Goal: Task Accomplishment & Management: Use online tool/utility

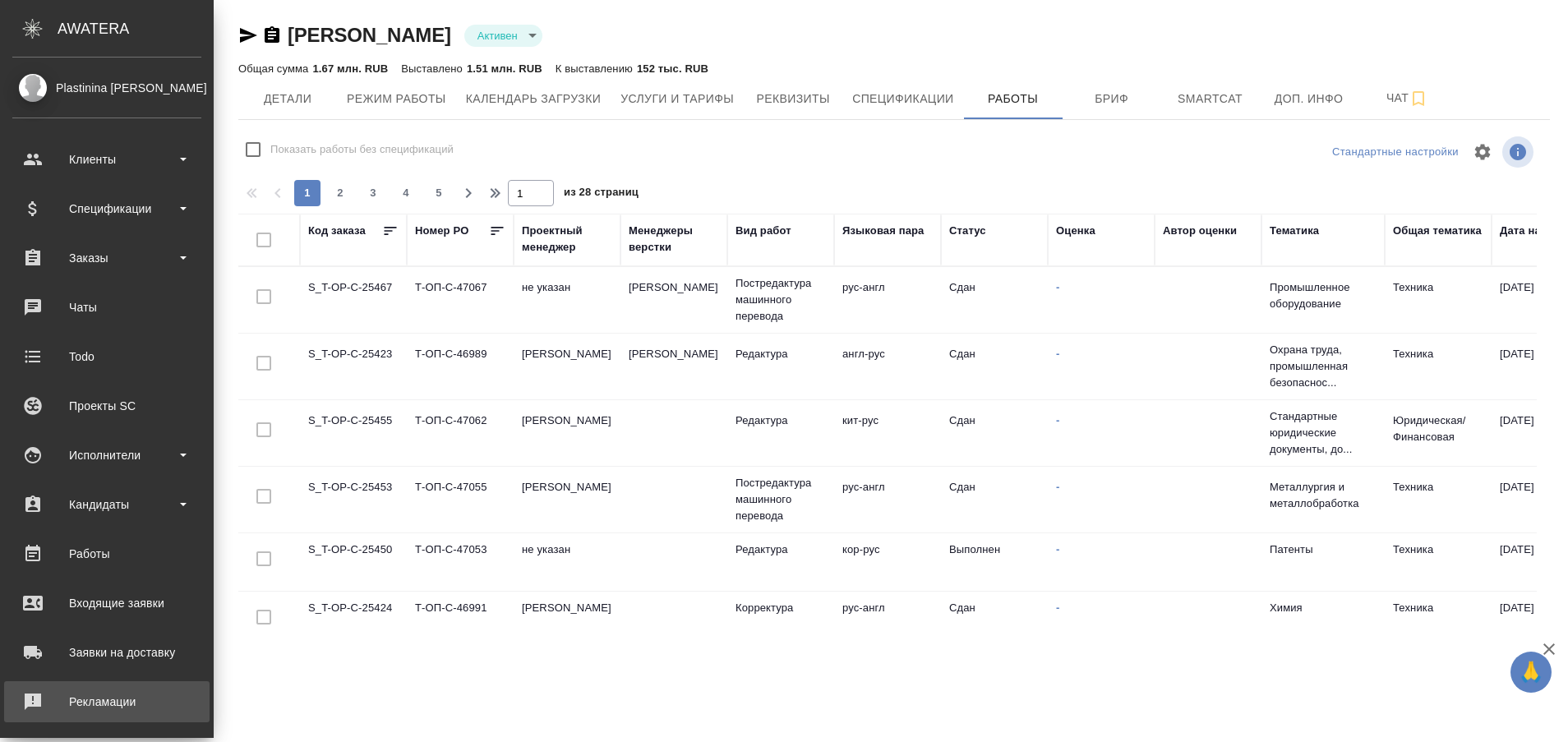
click at [57, 699] on div "Рекламации" at bounding box center [106, 701] width 189 height 25
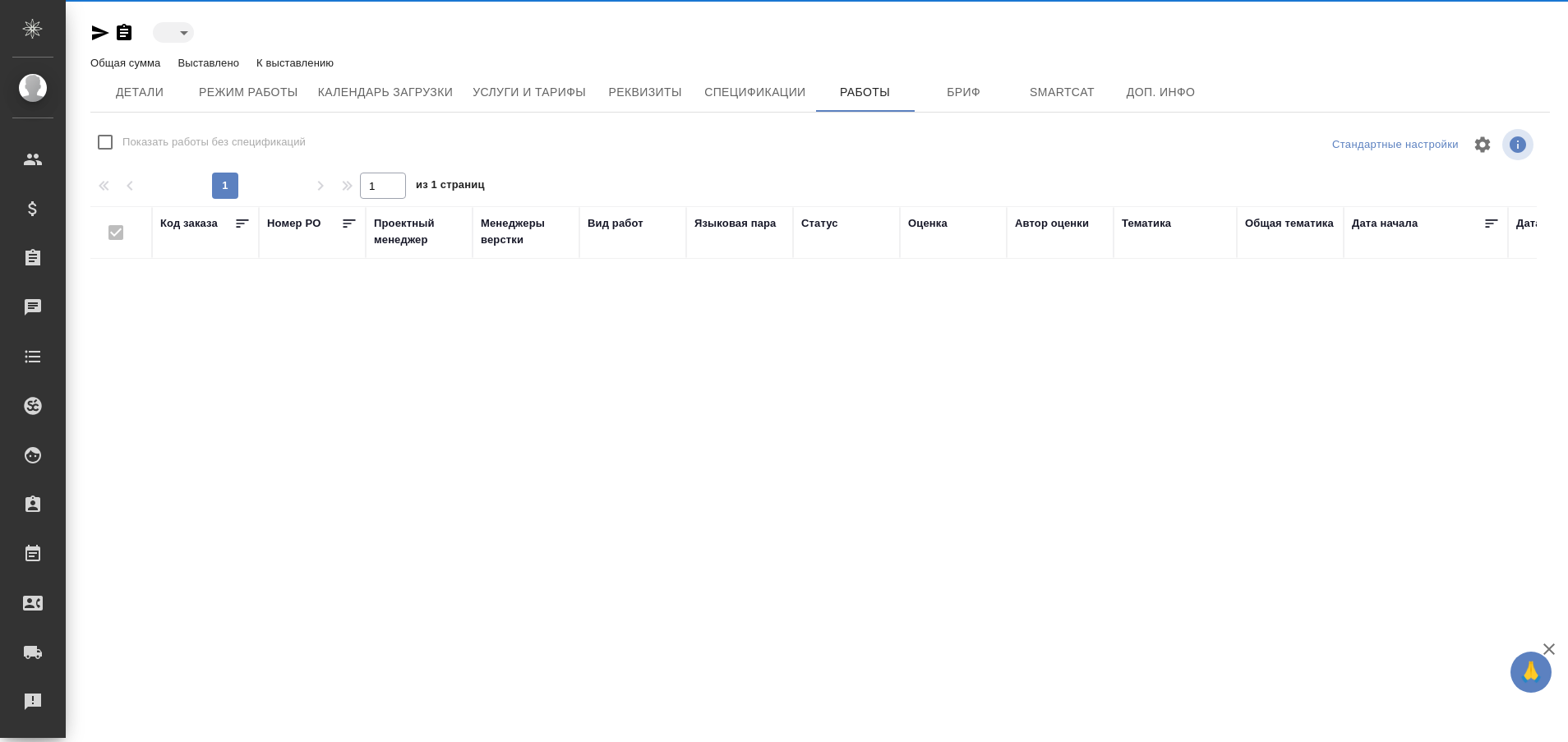
type input "active"
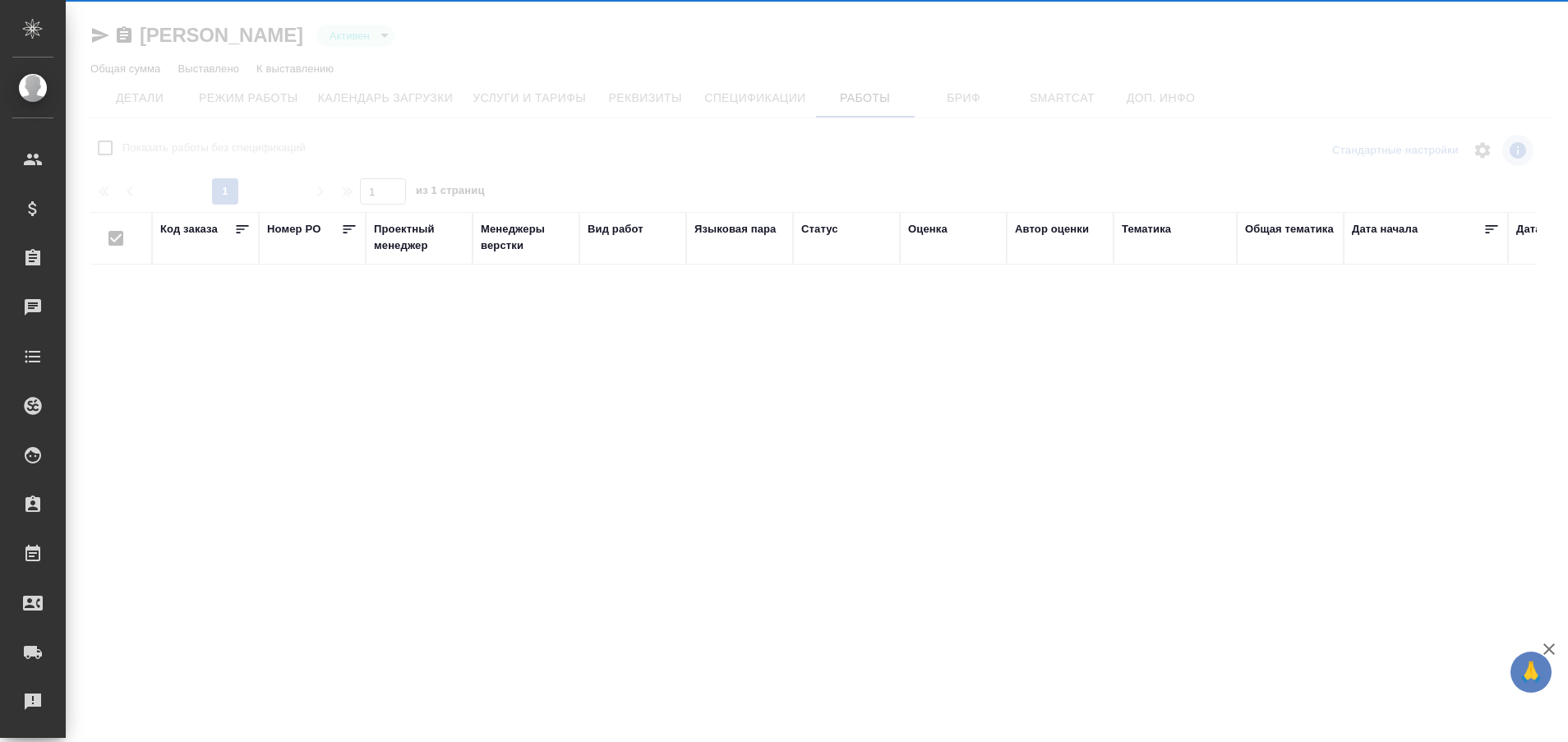
checkbox input "false"
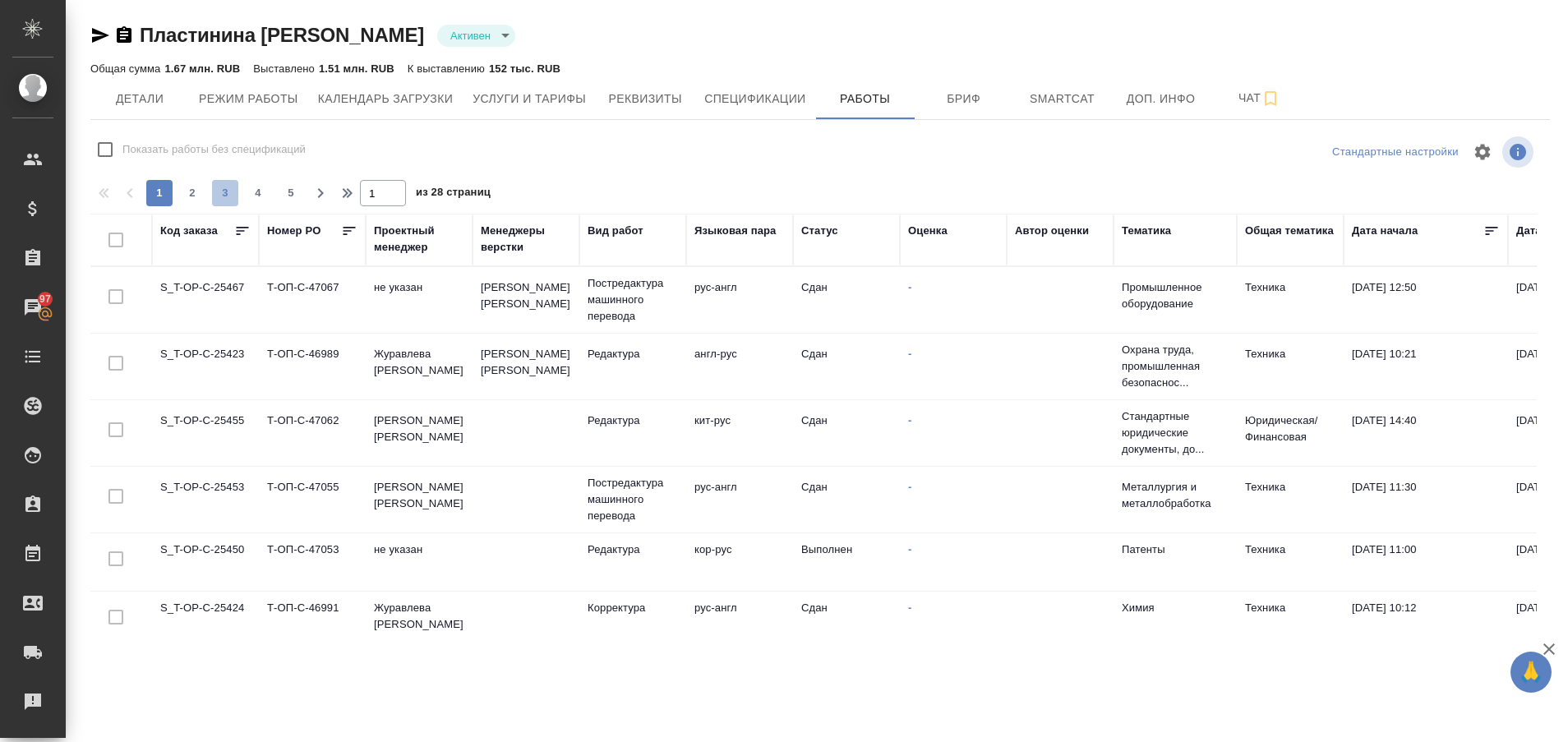
click at [224, 198] on span "3" at bounding box center [224, 192] width 26 height 16
type input "3"
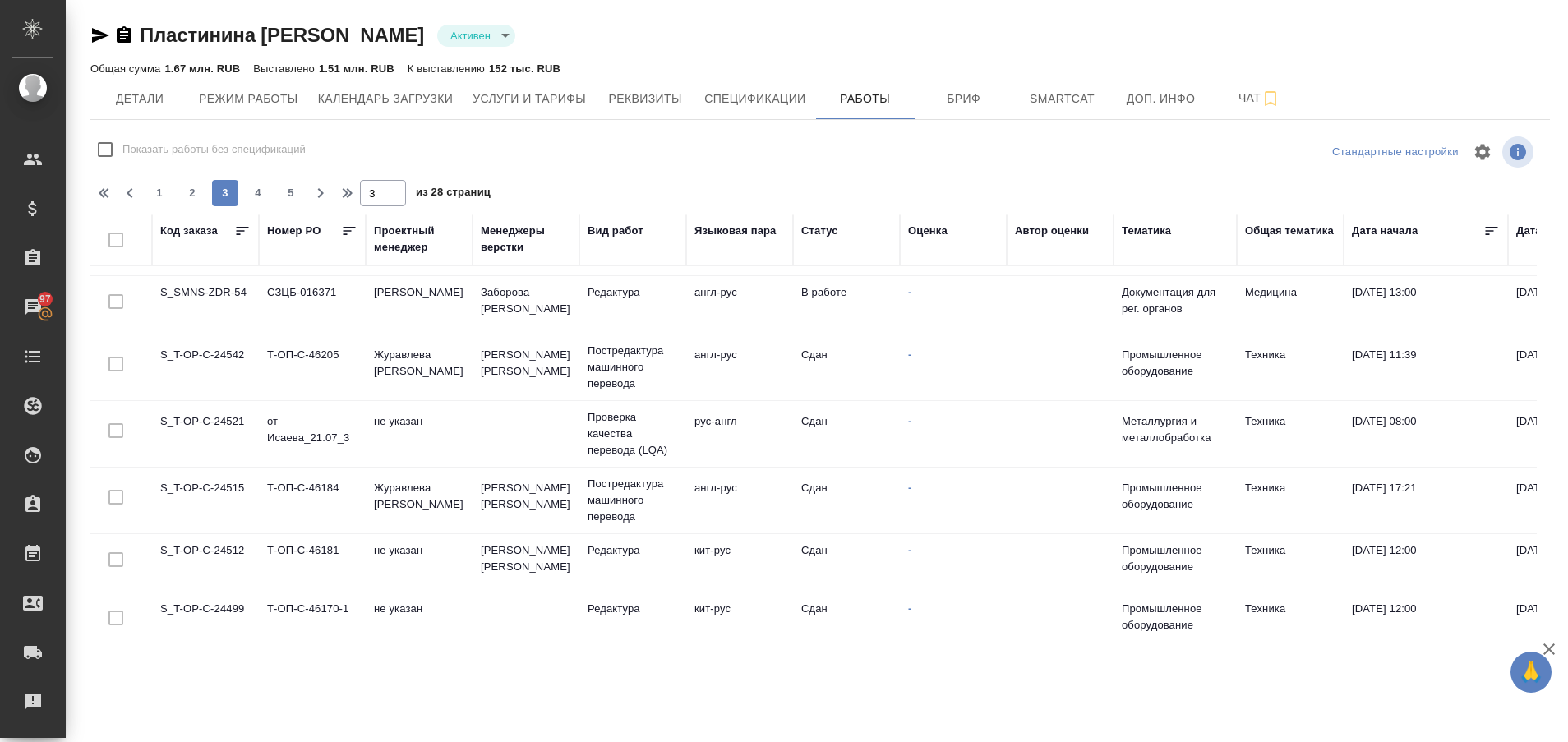
scroll to position [1069, 0]
click at [213, 294] on td "S_SMNS-ZDR-54" at bounding box center [206, 309] width 107 height 58
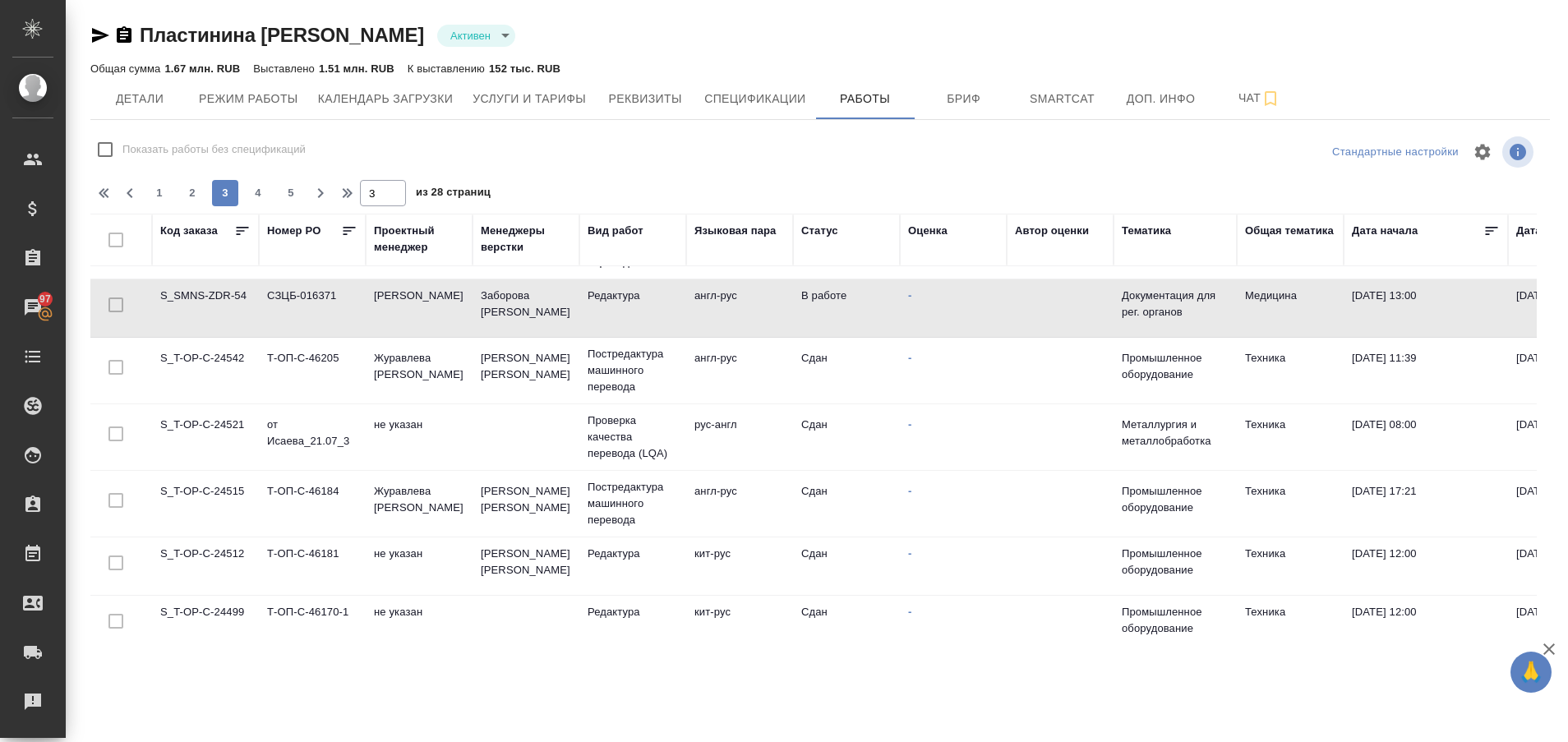
click at [213, 294] on td "S_SMNS-ZDR-54" at bounding box center [206, 309] width 107 height 58
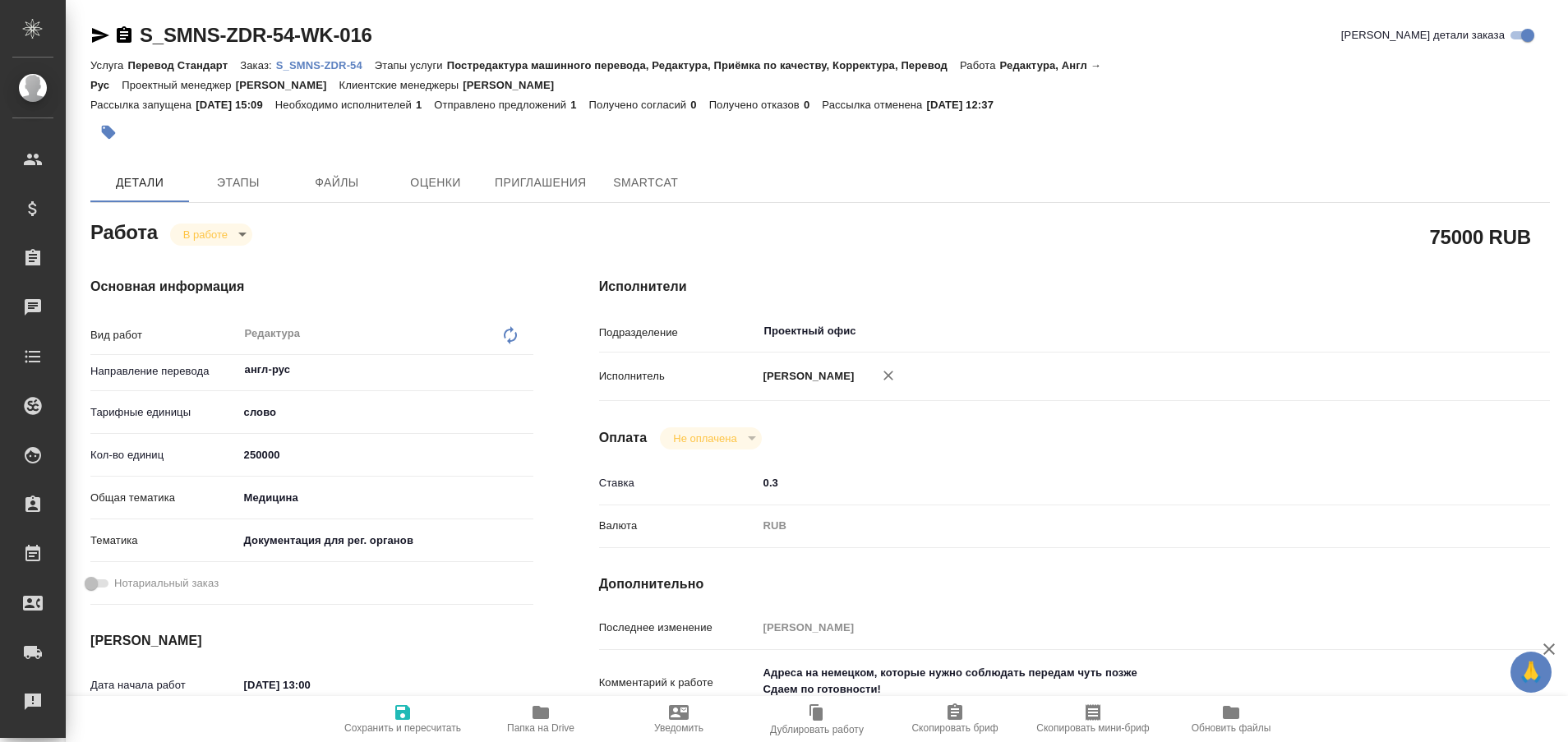
type textarea "x"
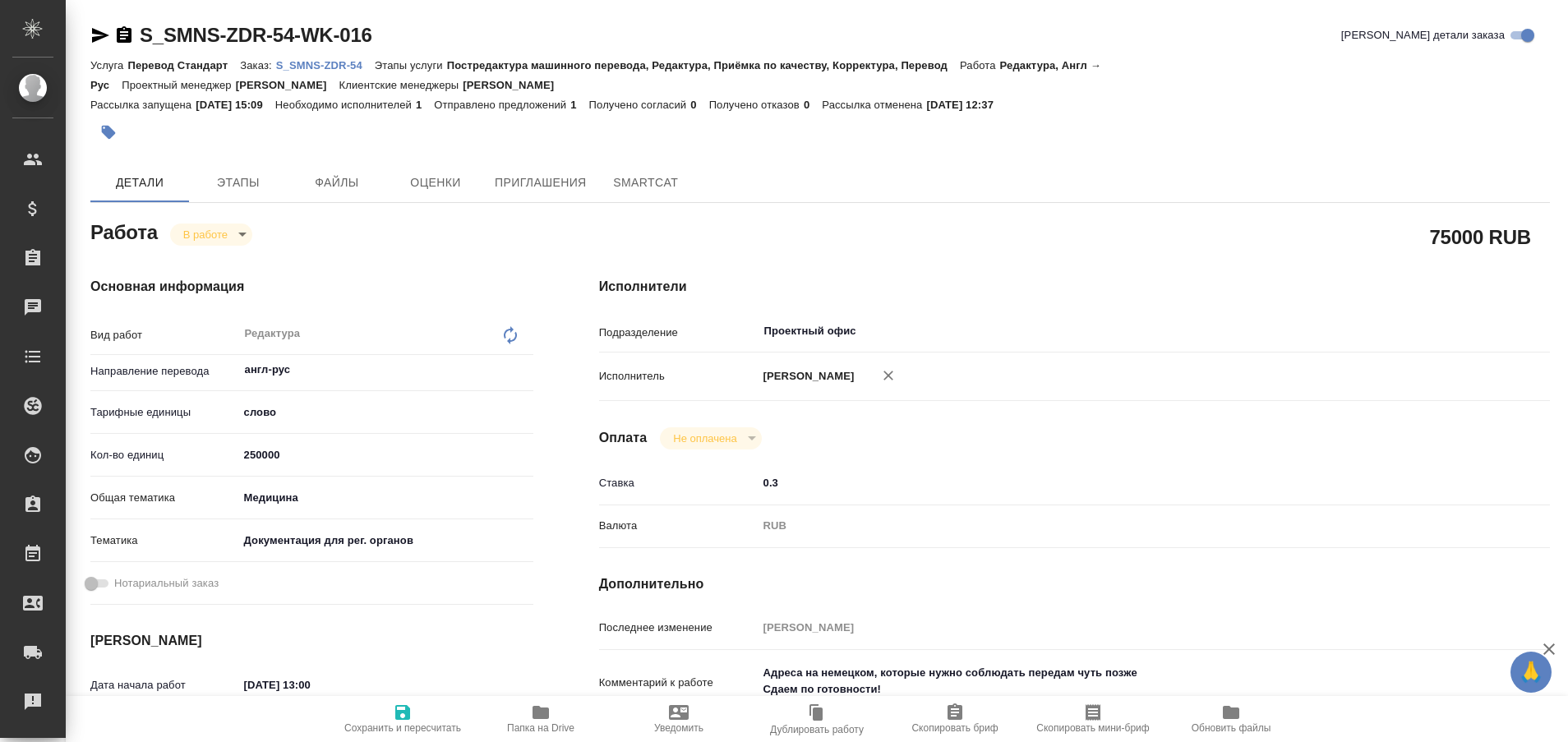
type textarea "x"
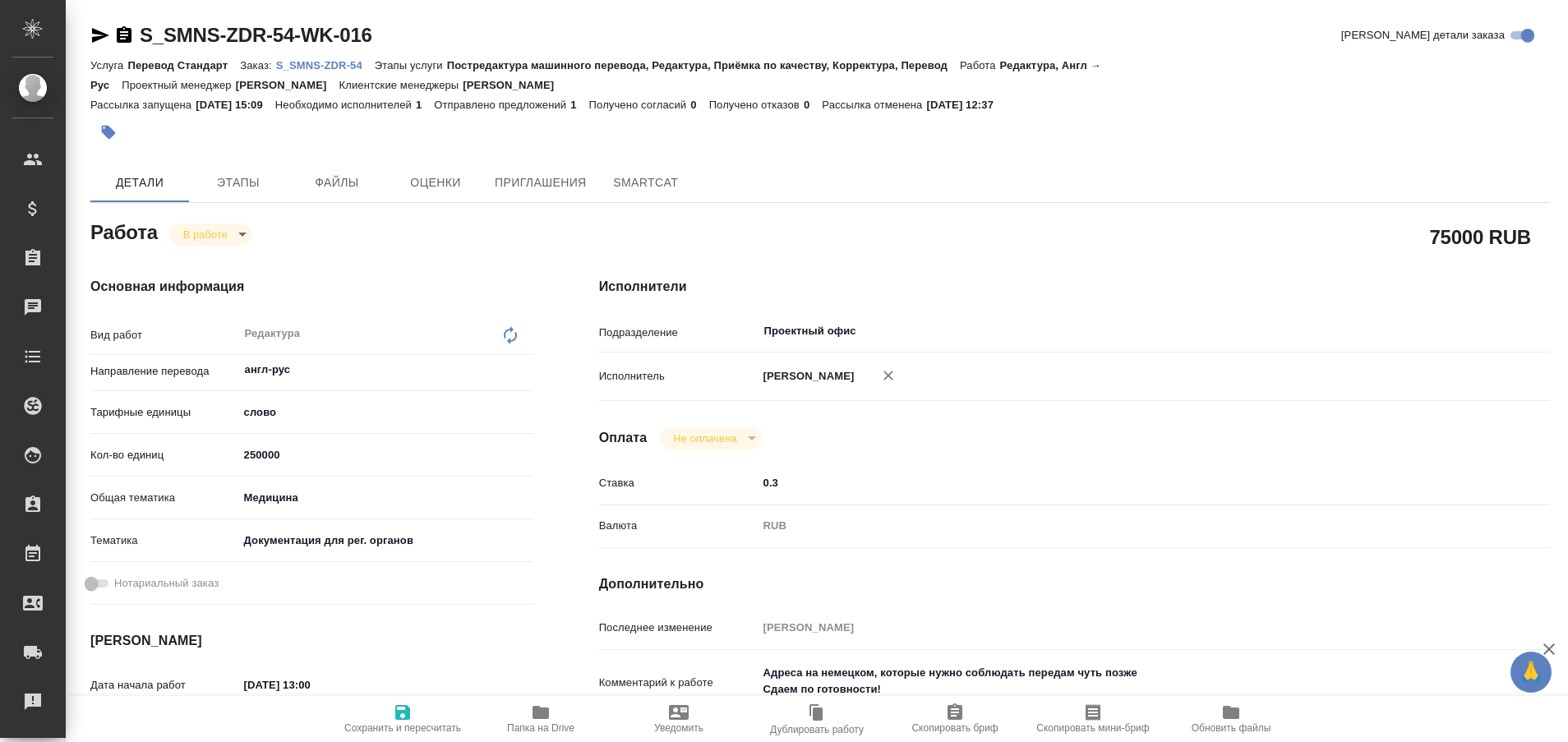
type textarea "x"
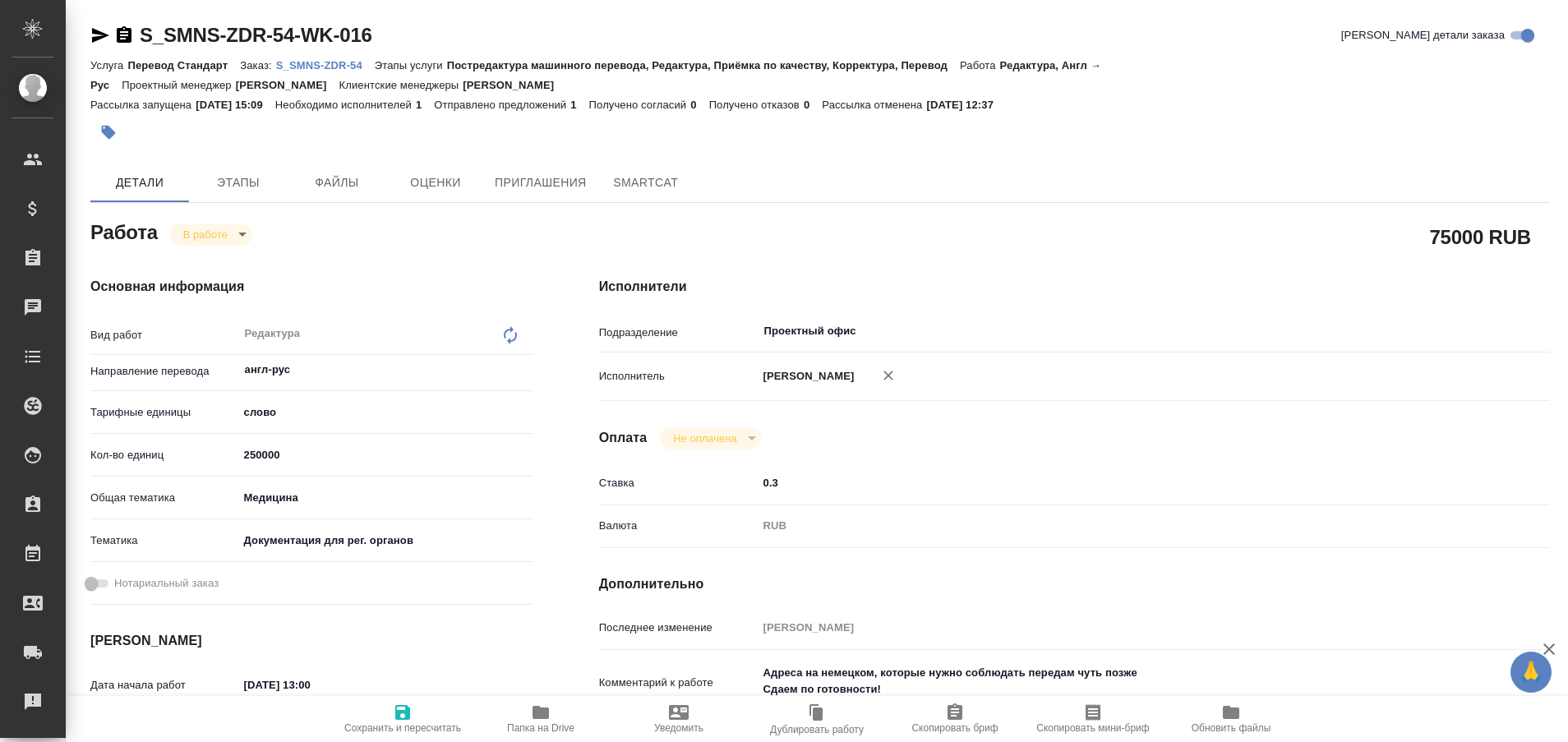
type textarea "x"
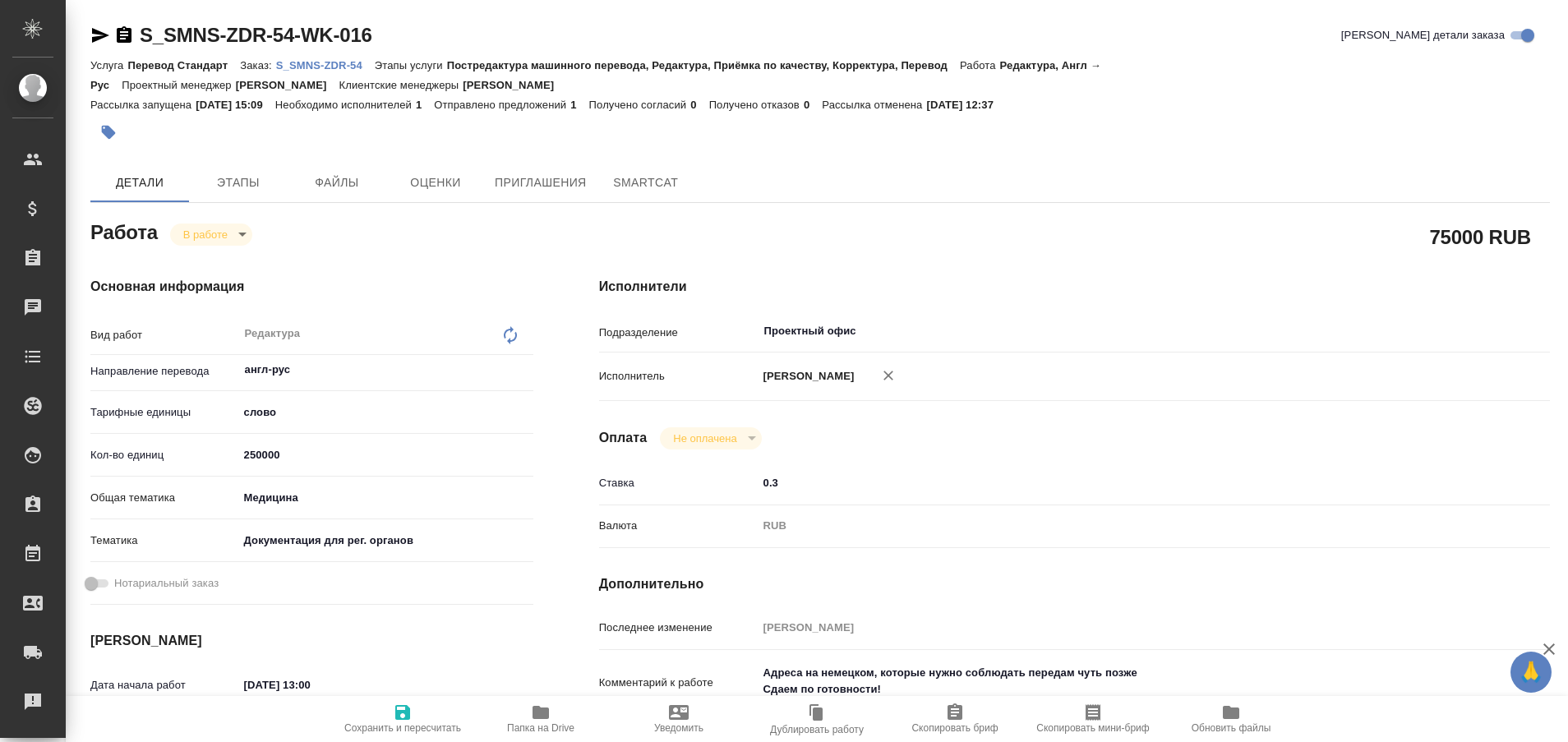
type textarea "x"
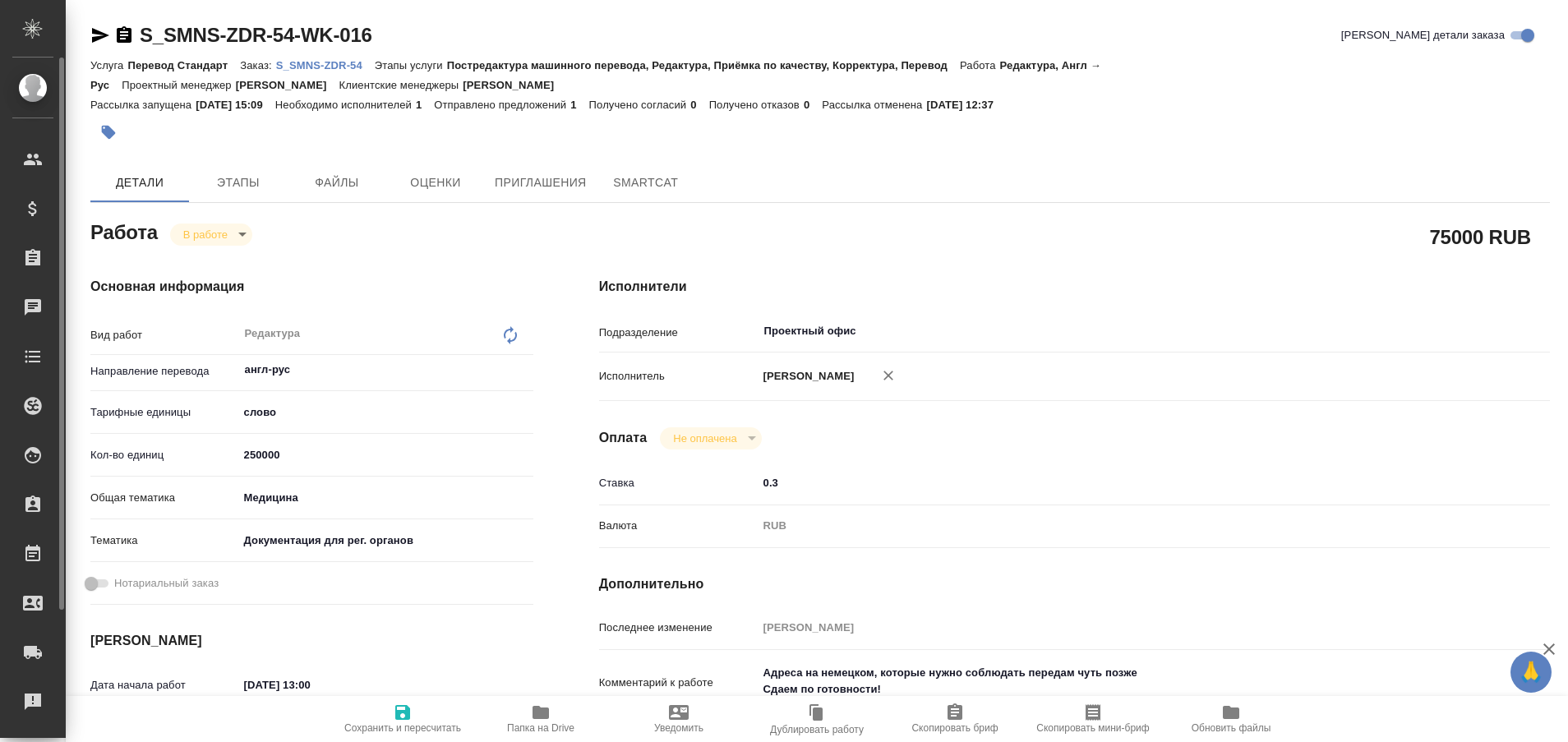
type textarea "x"
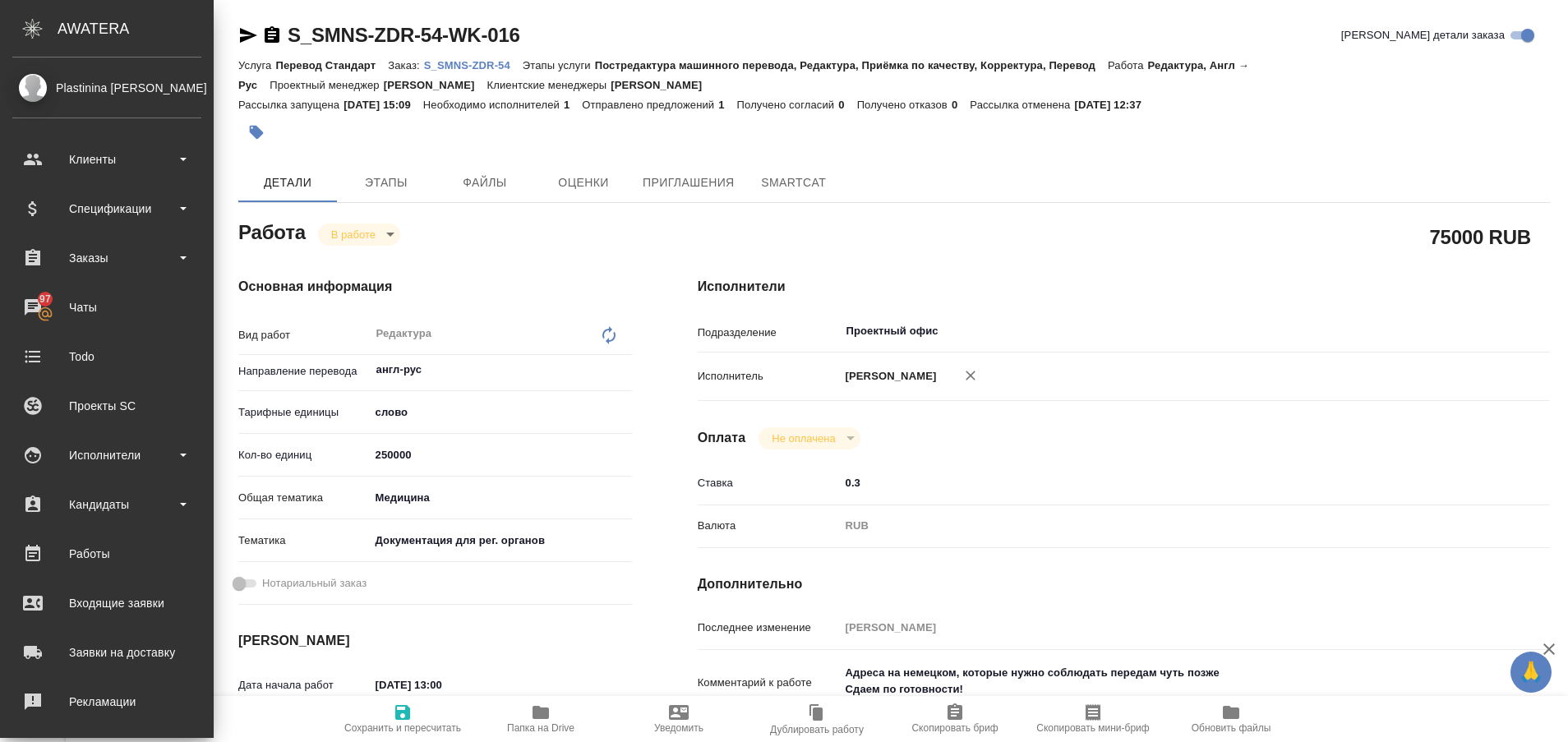
type textarea "x"
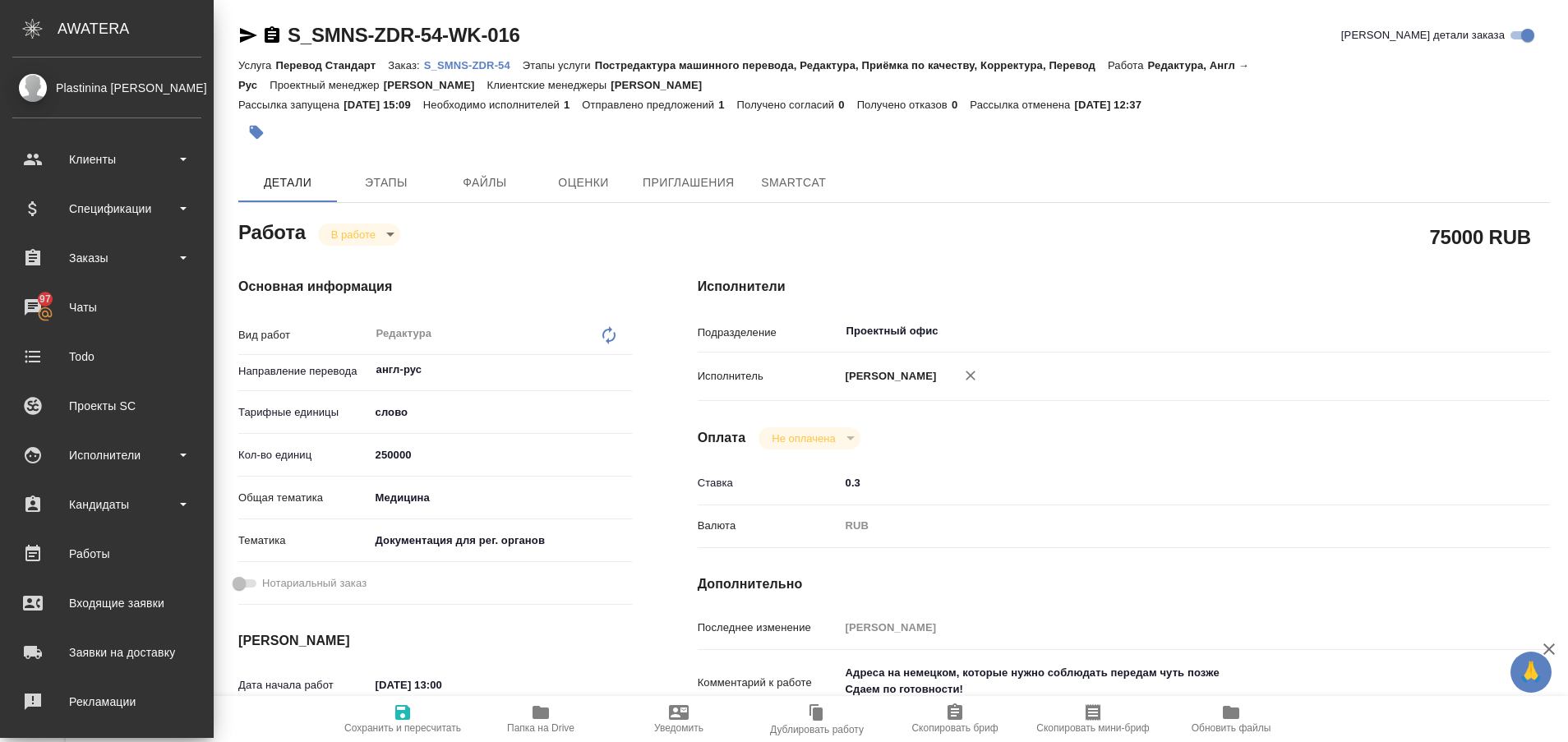
type textarea "x"
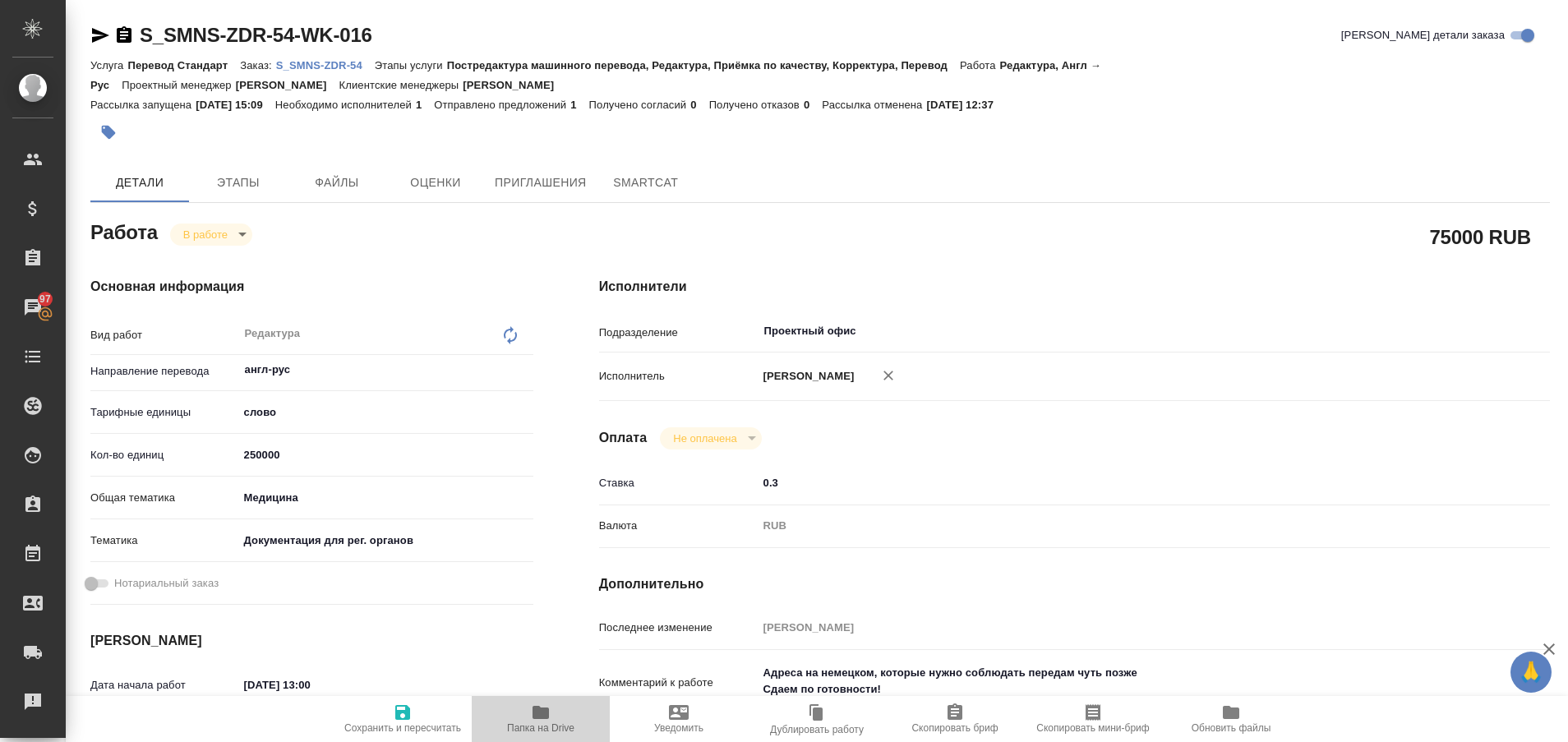
click at [528, 725] on span "Папка на Drive" at bounding box center [540, 728] width 67 height 12
